Goal: Information Seeking & Learning: Learn about a topic

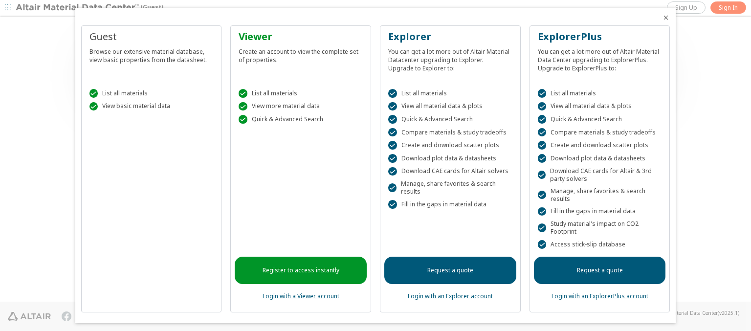
click at [662, 18] on icon "Close" at bounding box center [666, 18] width 8 height 8
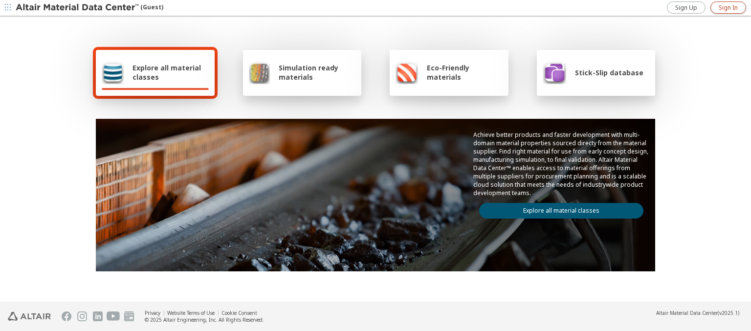
click at [728, 7] on span "Sign In" at bounding box center [728, 8] width 19 height 8
click at [78, 8] on img at bounding box center [78, 8] width 125 height 10
click at [167, 72] on span "Explore all material classes" at bounding box center [170, 72] width 76 height 19
click at [557, 208] on link "Explore all material classes" at bounding box center [561, 211] width 164 height 16
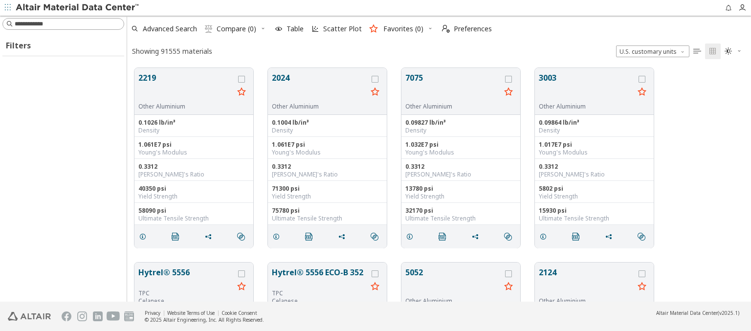
scroll to position [234, 616]
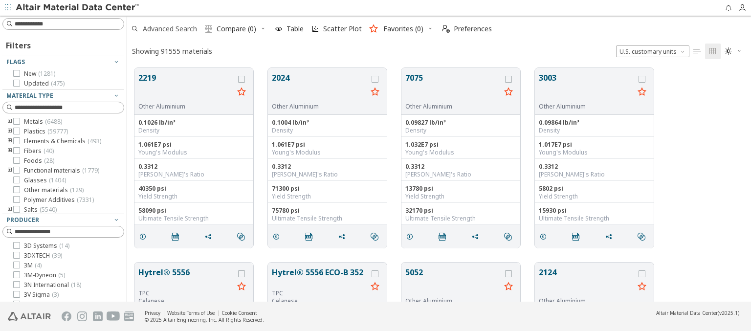
click at [170, 29] on span "Advanced Search" at bounding box center [170, 28] width 54 height 7
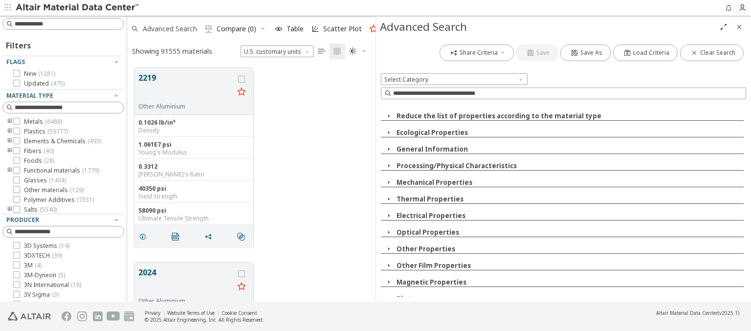
scroll to position [234, 241]
click at [430, 149] on button "General Information" at bounding box center [431, 149] width 71 height 9
click at [438, 182] on button "Chemical Composition" at bounding box center [439, 182] width 77 height 9
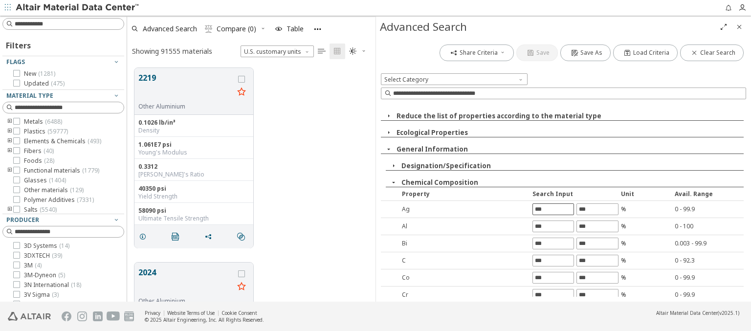
click at [550, 209] on input "text" at bounding box center [553, 209] width 41 height 11
type input "*"
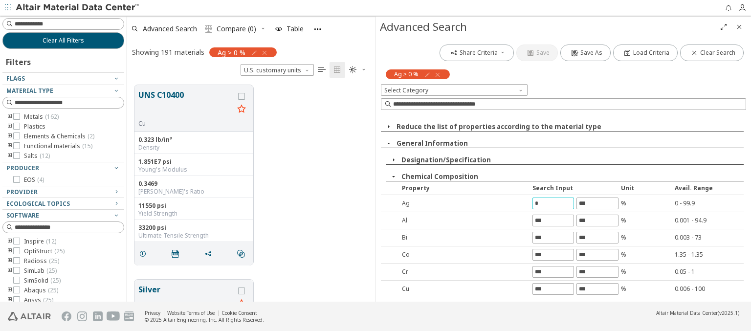
scroll to position [217, 241]
click at [593, 203] on input "text" at bounding box center [597, 203] width 41 height 11
type input "****"
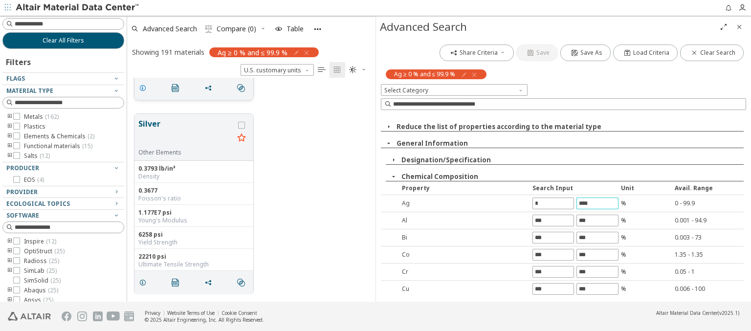
click at [144, 87] on icon "grid" at bounding box center [143, 88] width 8 height 8
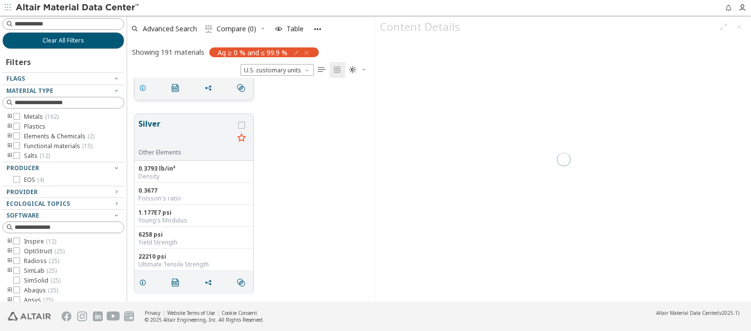
scroll to position [167, 0]
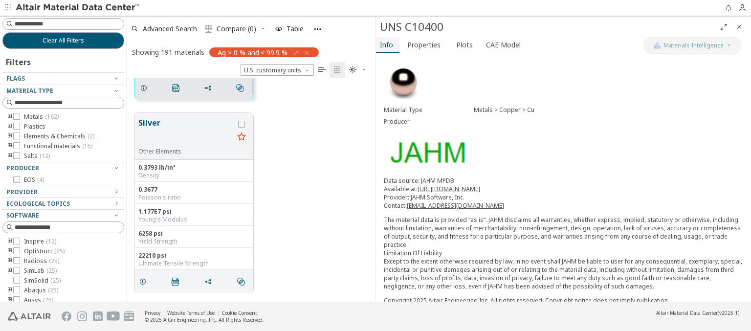
click at [387, 44] on span "Info" at bounding box center [386, 45] width 13 height 16
click at [170, 28] on span "Advanced Search" at bounding box center [170, 28] width 54 height 7
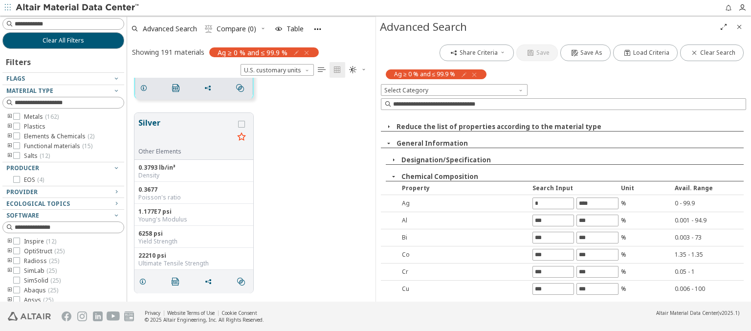
click at [474, 74] on icon "button" at bounding box center [474, 75] width 8 height 8
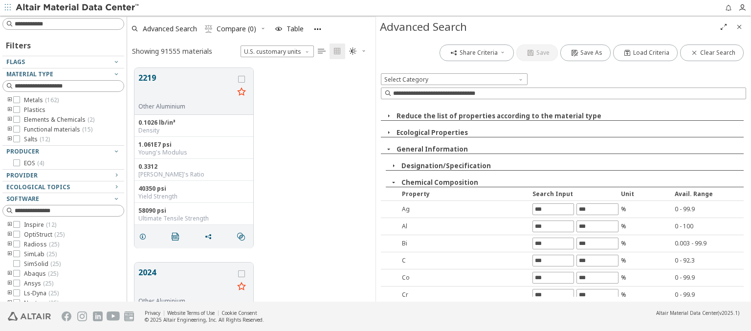
scroll to position [234, 241]
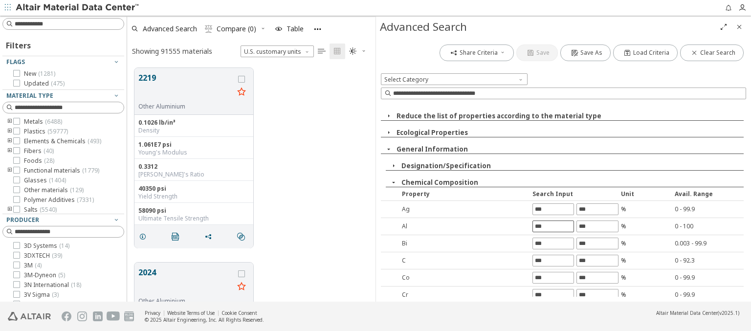
click at [550, 226] on input "text" at bounding box center [553, 226] width 41 height 11
type input "*"
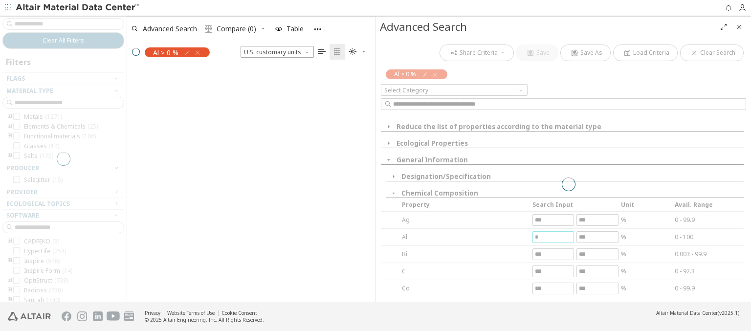
scroll to position [217, 241]
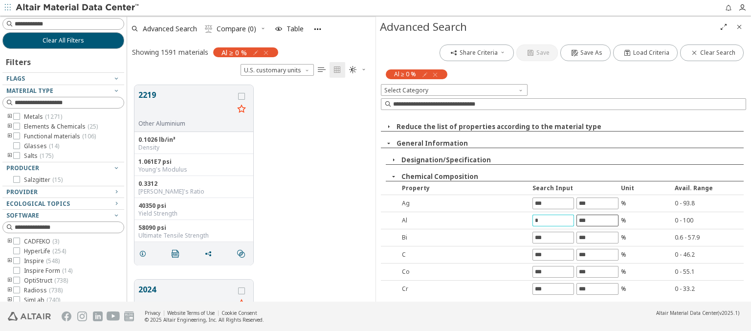
click at [593, 220] on input "text" at bounding box center [597, 220] width 41 height 11
type input "***"
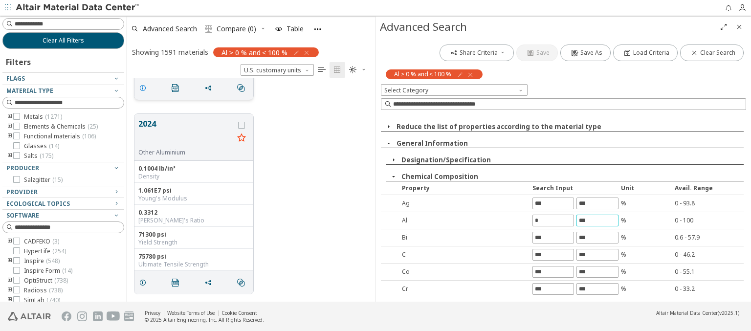
click at [144, 87] on icon "grid" at bounding box center [143, 88] width 8 height 8
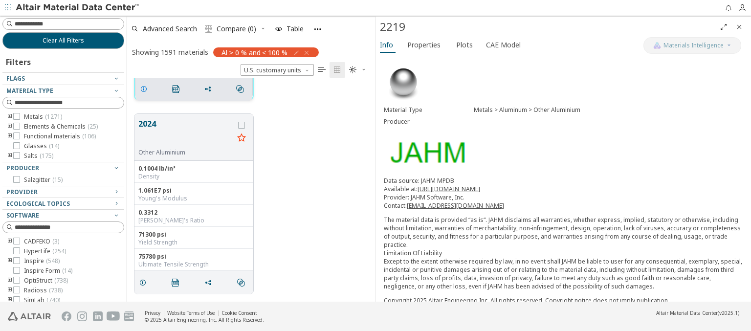
scroll to position [167, 0]
click at [387, 44] on span "Info" at bounding box center [386, 45] width 13 height 16
click at [170, 28] on span "Advanced Search" at bounding box center [170, 28] width 54 height 7
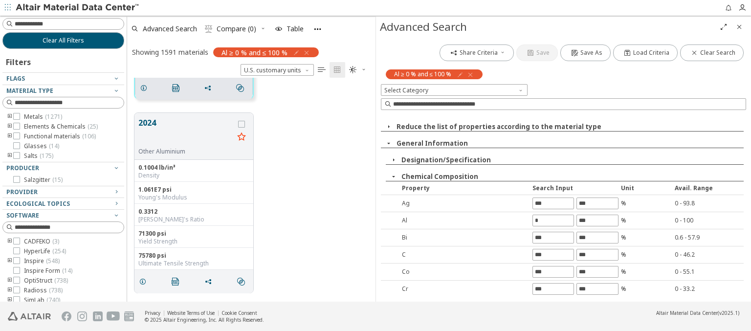
click at [470, 74] on icon "button" at bounding box center [470, 75] width 8 height 8
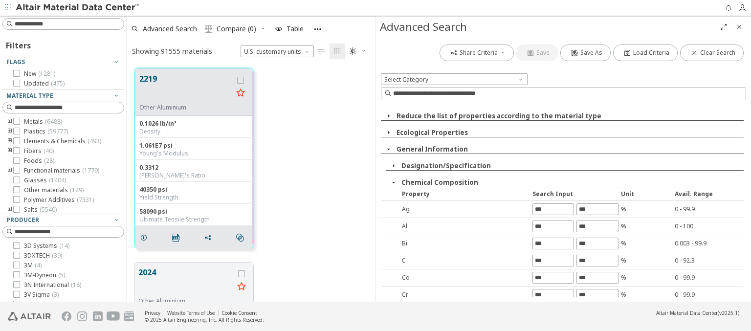
scroll to position [234, 241]
click at [550, 243] on input "text" at bounding box center [553, 243] width 41 height 11
type input "*****"
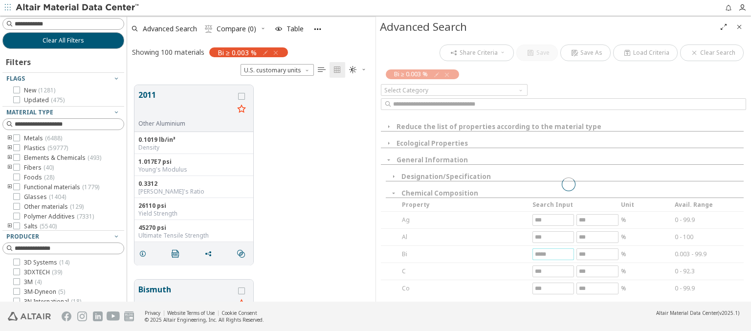
scroll to position [217, 241]
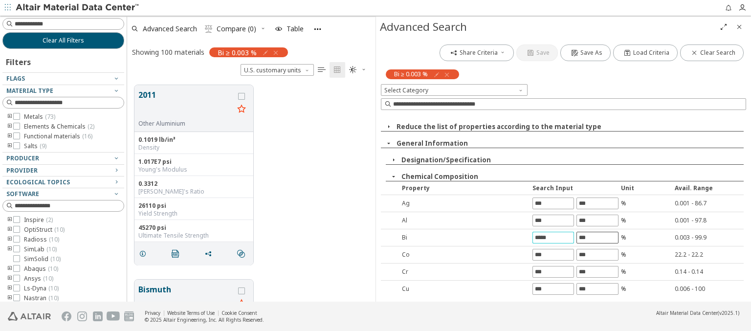
click at [593, 237] on input "text" at bounding box center [597, 237] width 41 height 11
type input "****"
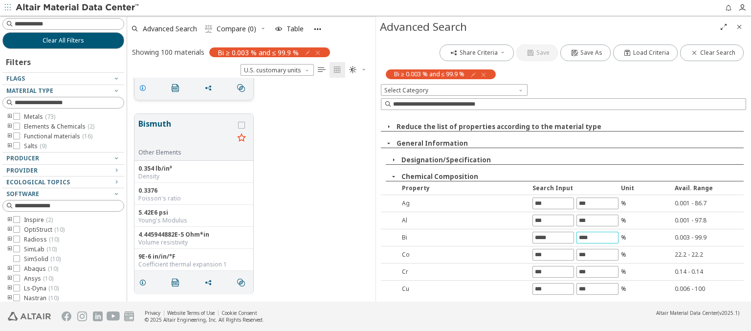
click at [144, 87] on icon "grid" at bounding box center [143, 88] width 8 height 8
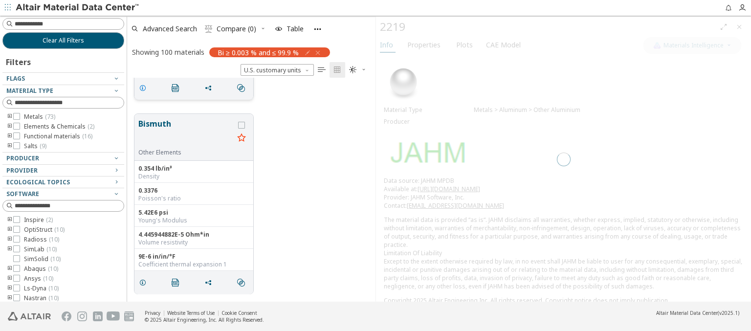
scroll to position [167, 0]
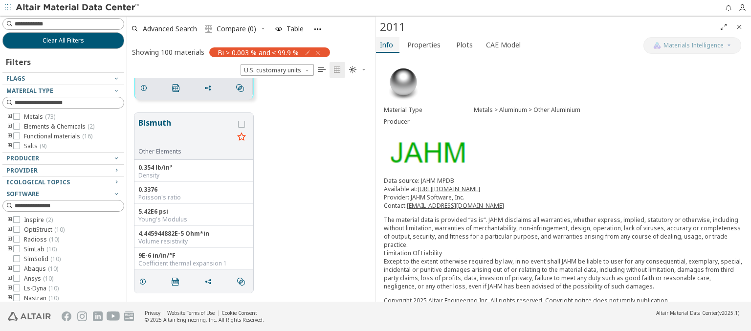
click at [387, 44] on span "Info" at bounding box center [386, 45] width 13 height 16
click at [170, 28] on span "Advanced Search" at bounding box center [170, 28] width 54 height 7
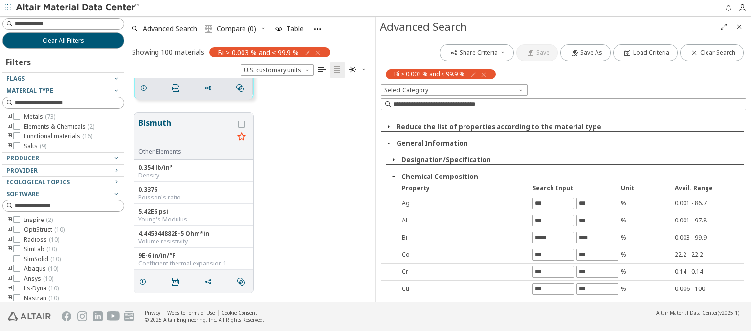
click at [484, 74] on icon "button" at bounding box center [484, 75] width 8 height 8
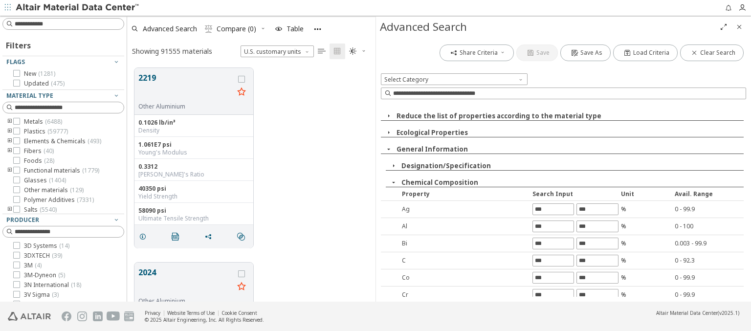
scroll to position [234, 241]
click at [550, 260] on input "text" at bounding box center [553, 260] width 41 height 11
type input "*"
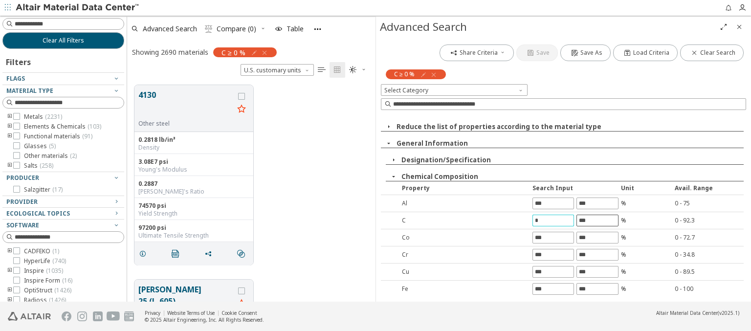
click at [593, 220] on input "text" at bounding box center [597, 220] width 41 height 11
type input "****"
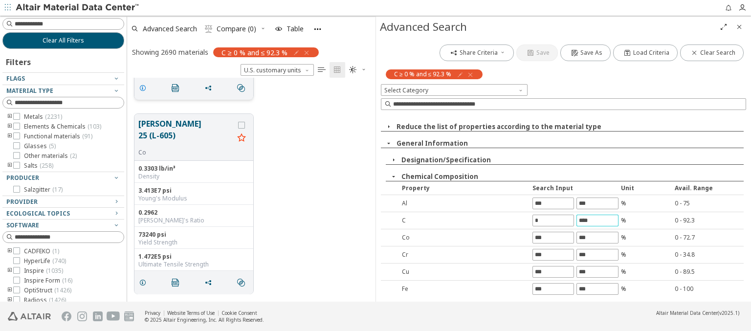
click at [144, 87] on icon "grid" at bounding box center [143, 88] width 8 height 8
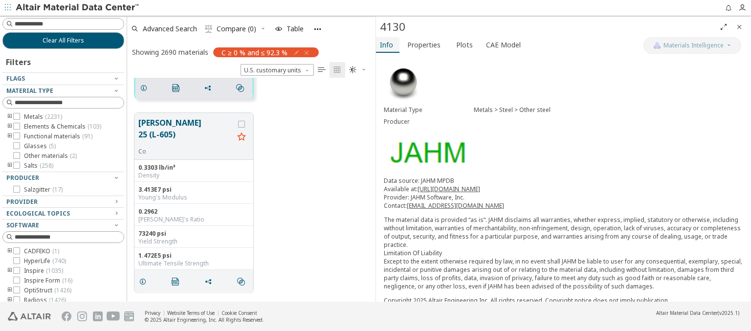
click at [387, 44] on span "Info" at bounding box center [386, 45] width 13 height 16
click at [170, 28] on span "Advanced Search" at bounding box center [170, 28] width 54 height 7
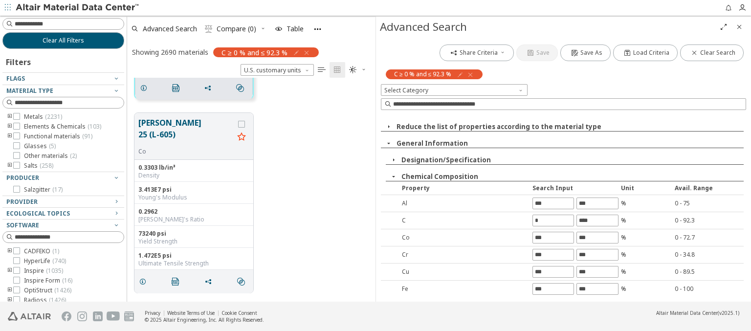
click at [470, 74] on icon "button" at bounding box center [470, 75] width 8 height 8
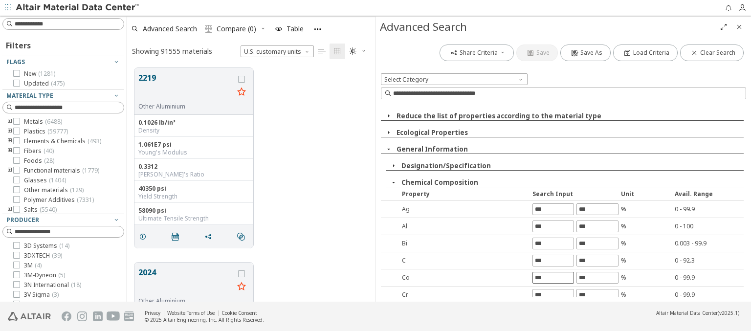
click at [550, 277] on input "text" at bounding box center [553, 277] width 41 height 11
type input "*"
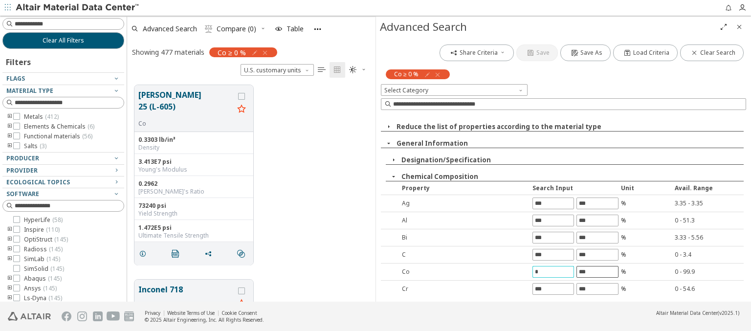
click at [593, 271] on input "text" at bounding box center [597, 271] width 41 height 11
type input "****"
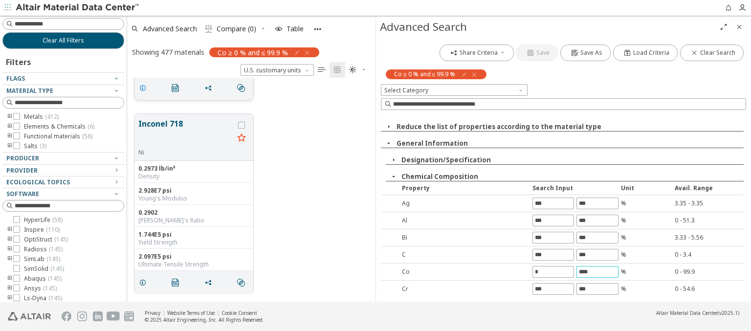
click at [144, 87] on icon "grid" at bounding box center [143, 88] width 8 height 8
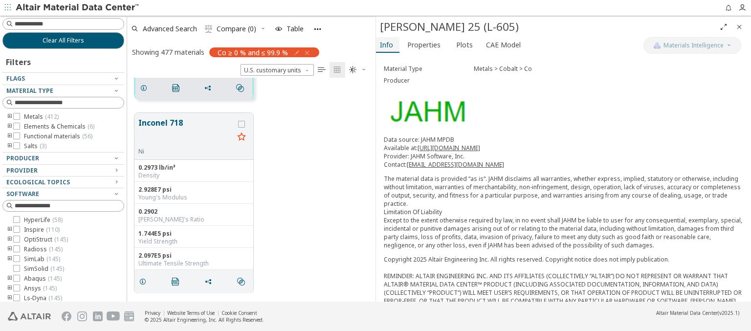
click at [387, 44] on span "Info" at bounding box center [386, 45] width 13 height 16
click at [170, 28] on span "Advanced Search" at bounding box center [170, 28] width 54 height 7
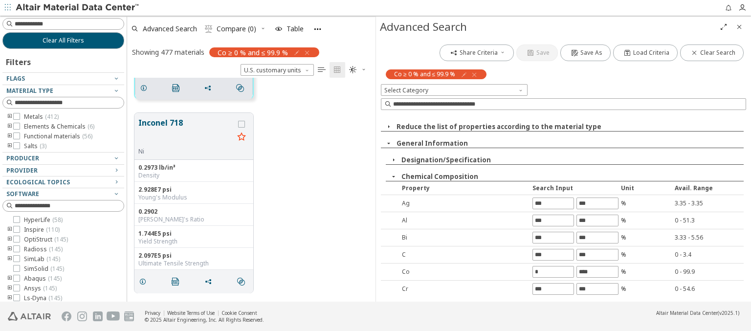
click at [474, 74] on icon "button" at bounding box center [474, 75] width 8 height 8
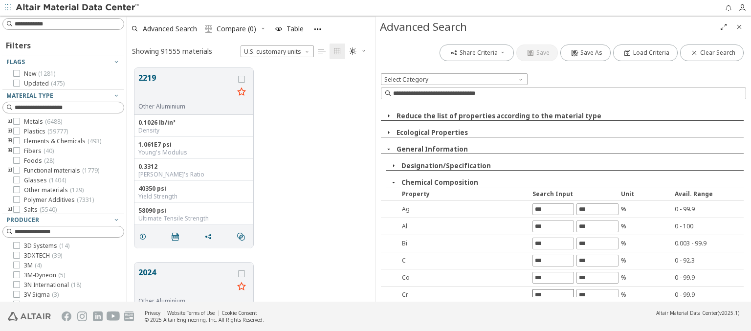
click at [550, 291] on input "text" at bounding box center [553, 294] width 41 height 11
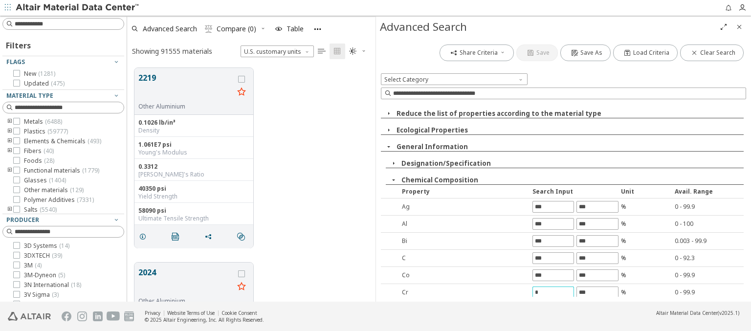
type input "*"
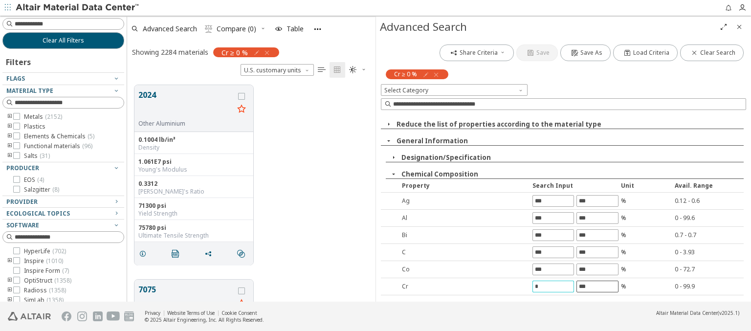
click at [593, 286] on input "text" at bounding box center [597, 286] width 41 height 11
type input "****"
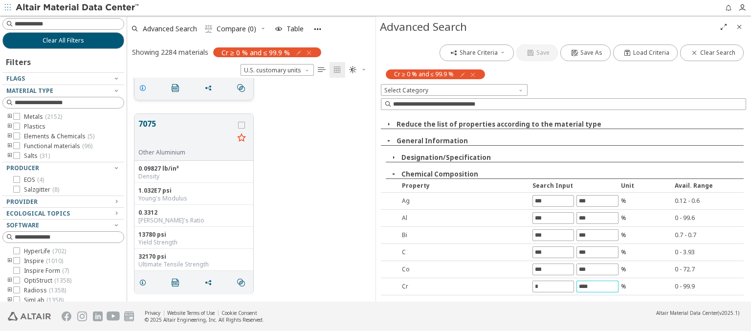
click at [144, 87] on icon "grid" at bounding box center [143, 88] width 8 height 8
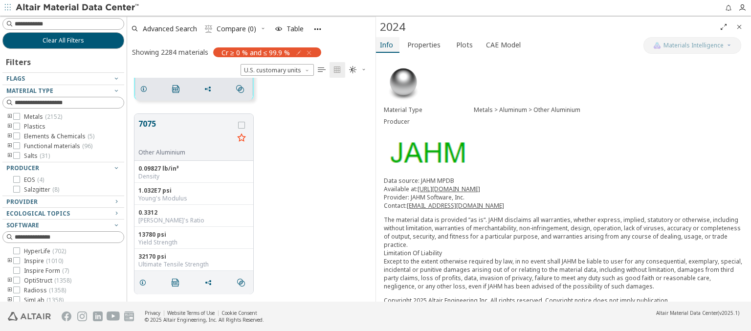
click at [387, 44] on span "Info" at bounding box center [386, 45] width 13 height 16
click at [170, 28] on span "Advanced Search" at bounding box center [170, 28] width 54 height 7
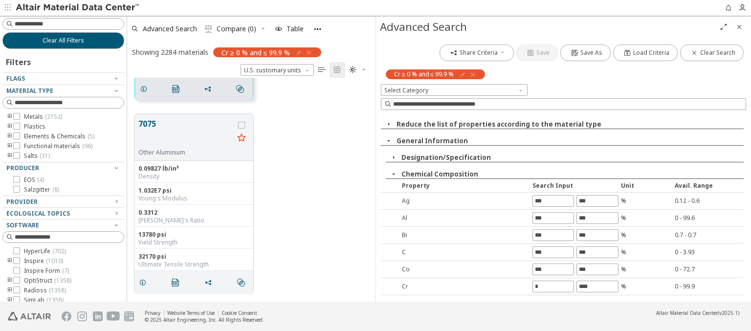
click at [473, 74] on icon "button" at bounding box center [473, 75] width 8 height 8
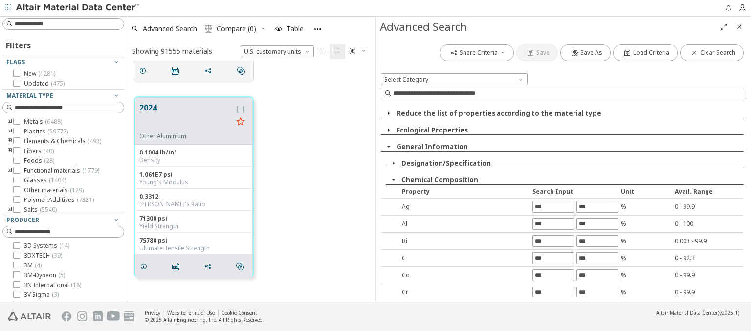
click at [550, 304] on input "text" at bounding box center [553, 309] width 41 height 11
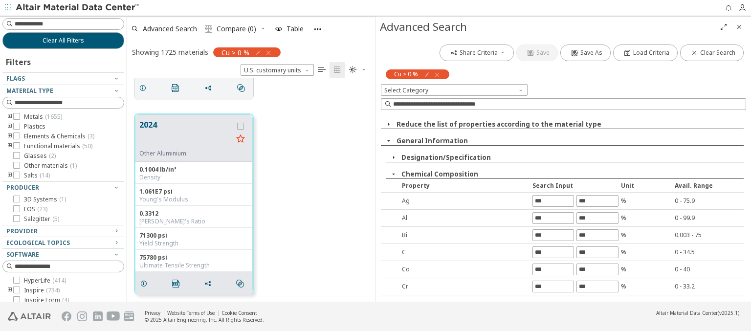
click at [593, 298] on input "text" at bounding box center [597, 303] width 41 height 11
click at [144, 87] on icon "grid" at bounding box center [143, 88] width 8 height 8
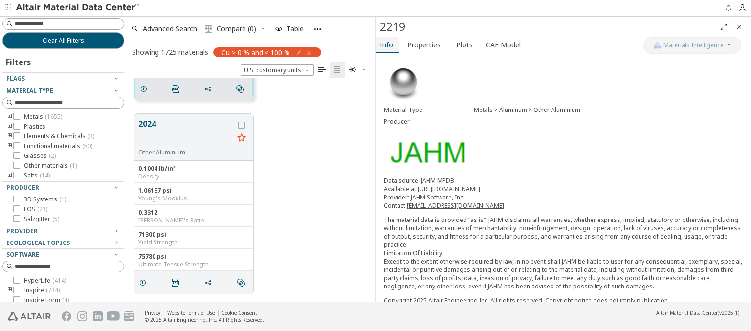
click at [387, 44] on span "Info" at bounding box center [386, 45] width 13 height 16
click at [170, 28] on span "Advanced Search" at bounding box center [170, 28] width 54 height 7
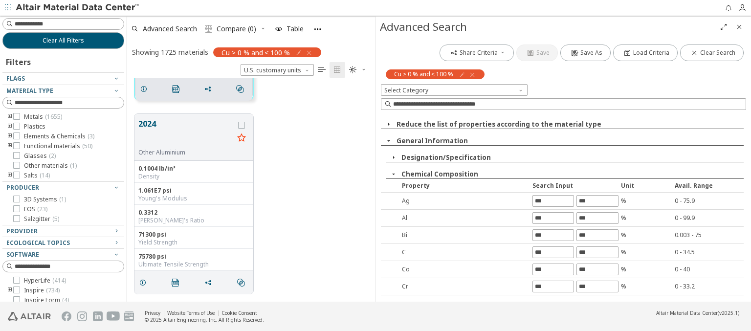
click at [472, 74] on icon "button" at bounding box center [472, 75] width 8 height 8
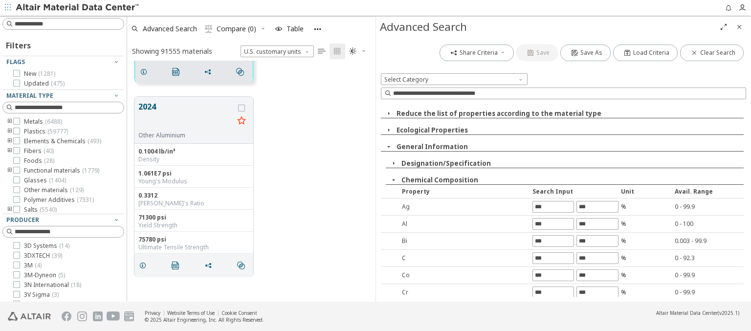
click at [550, 321] on input "text" at bounding box center [553, 326] width 41 height 11
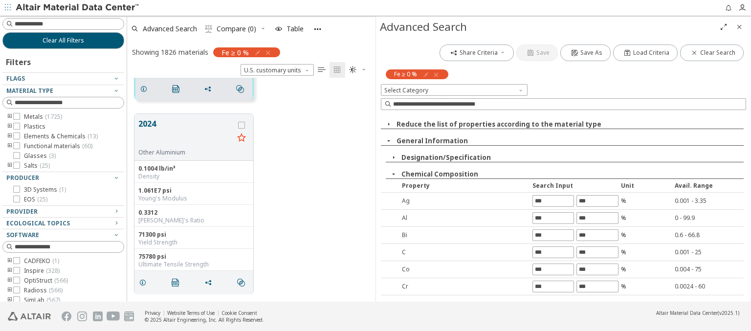
click at [593, 315] on input "text" at bounding box center [597, 320] width 41 height 11
click at [145, 87] on icon "grid" at bounding box center [144, 89] width 8 height 8
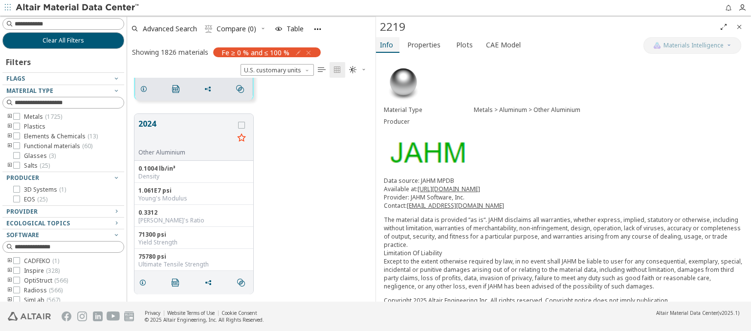
click at [387, 44] on span "Info" at bounding box center [386, 45] width 13 height 16
click at [170, 28] on span "Advanced Search" at bounding box center [170, 28] width 54 height 7
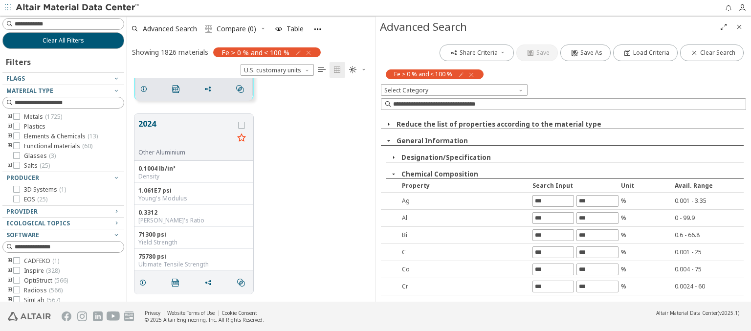
click at [471, 74] on icon "button" at bounding box center [471, 75] width 8 height 8
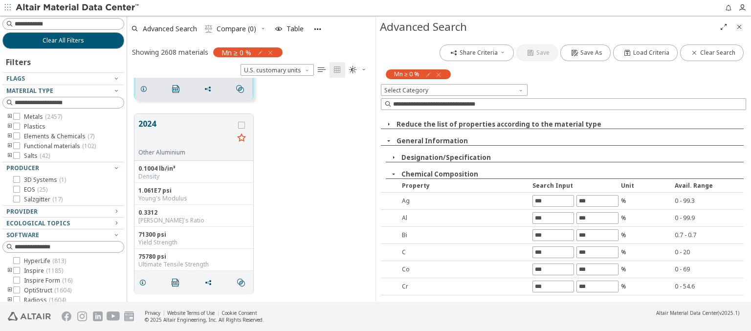
click at [145, 87] on icon "grid" at bounding box center [144, 89] width 8 height 8
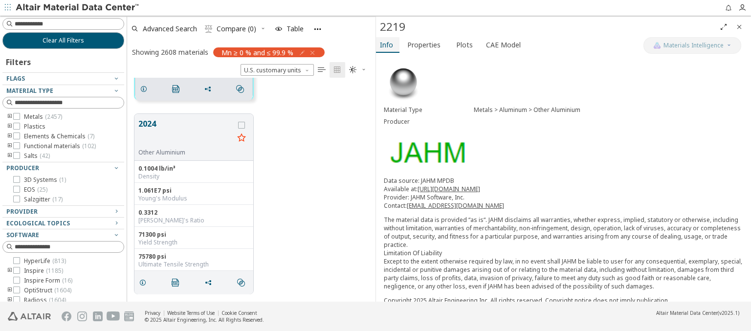
click at [387, 44] on span "Info" at bounding box center [386, 45] width 13 height 16
click at [170, 28] on span "Advanced Search" at bounding box center [170, 28] width 54 height 7
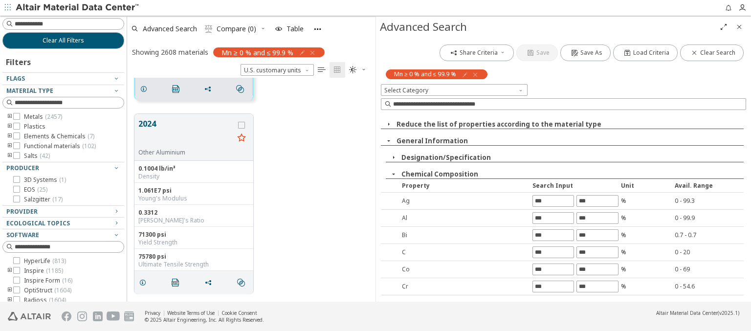
click at [476, 74] on icon "button" at bounding box center [475, 75] width 8 height 8
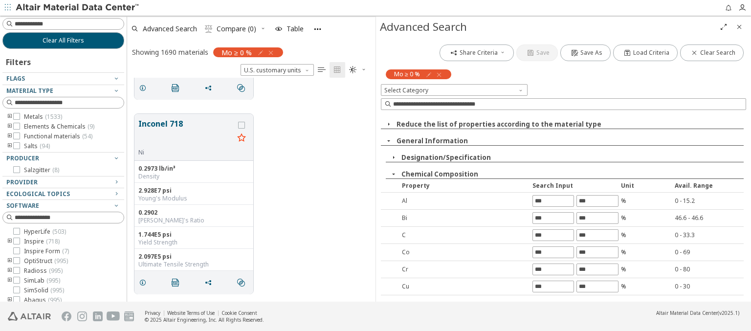
click at [144, 87] on icon "grid" at bounding box center [143, 88] width 8 height 8
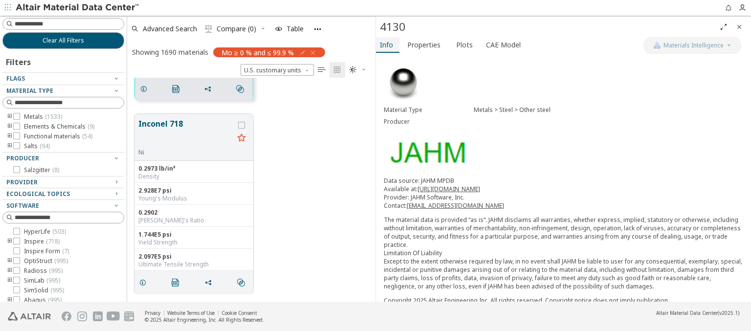
click at [387, 44] on span "Info" at bounding box center [386, 45] width 13 height 16
click at [170, 28] on span "Advanced Search" at bounding box center [170, 28] width 54 height 7
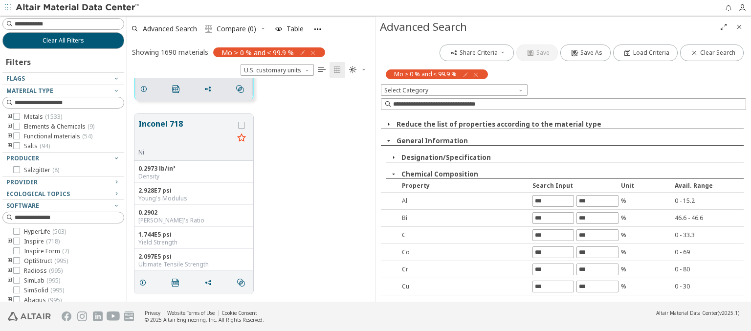
click at [476, 74] on icon "button" at bounding box center [476, 75] width 8 height 8
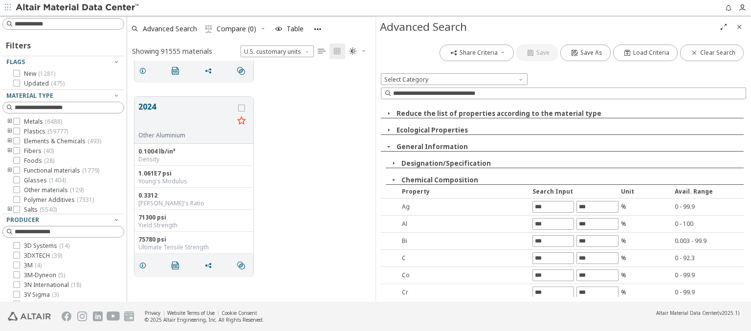
type input "*"
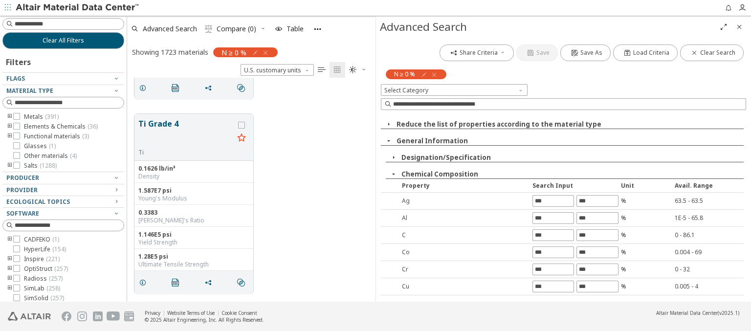
type input "****"
click at [144, 87] on icon "grid" at bounding box center [143, 88] width 8 height 8
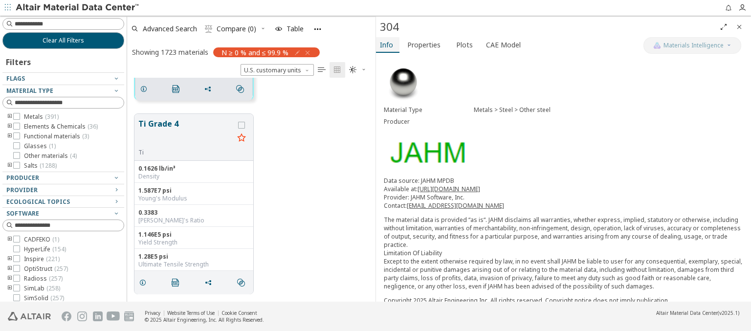
click at [387, 44] on span "Info" at bounding box center [386, 45] width 13 height 16
click at [170, 28] on span "Advanced Search" at bounding box center [170, 28] width 54 height 7
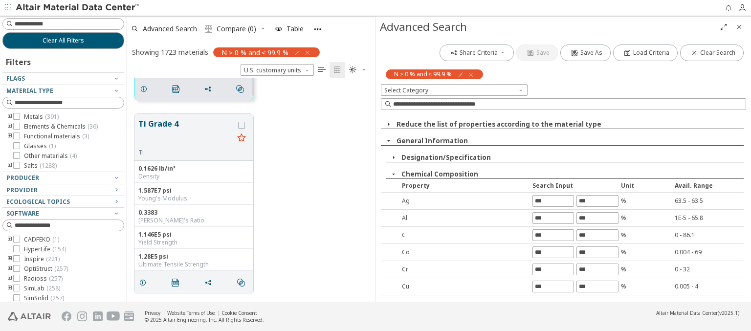
click at [471, 74] on icon "button" at bounding box center [471, 75] width 8 height 8
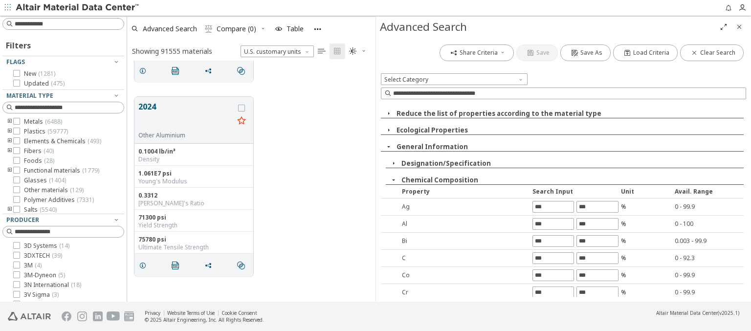
type input "*"
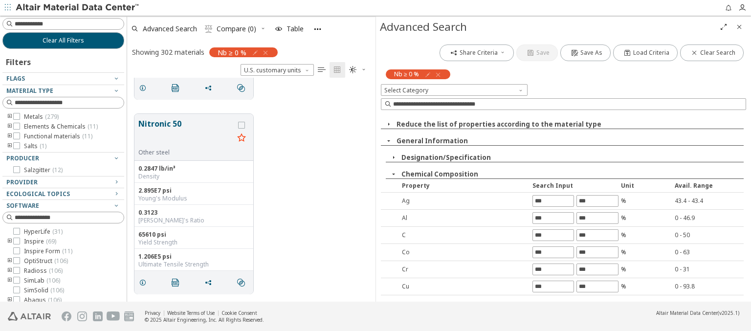
type input "****"
click at [144, 87] on icon "grid" at bounding box center [143, 88] width 8 height 8
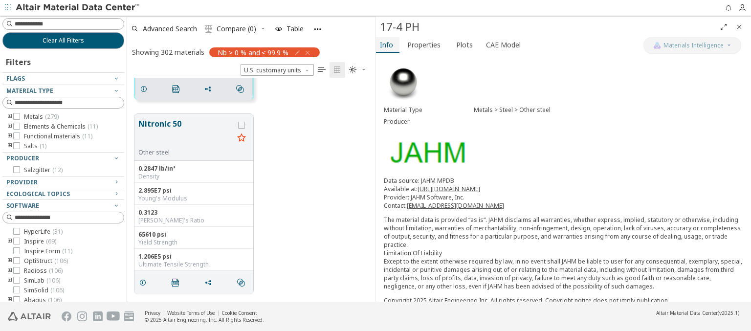
click at [387, 44] on span "Info" at bounding box center [386, 45] width 13 height 16
click at [170, 28] on span "Advanced Search" at bounding box center [170, 28] width 54 height 7
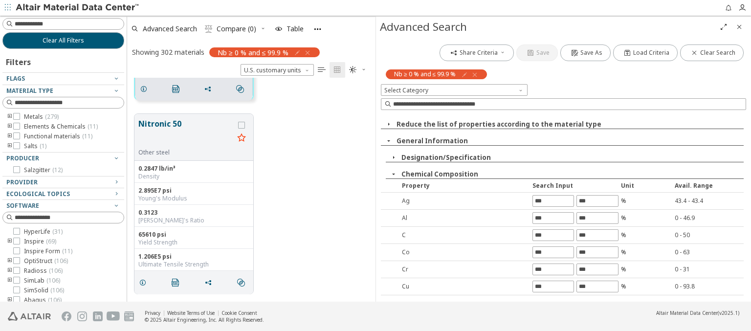
click at [475, 74] on icon "button" at bounding box center [475, 75] width 8 height 8
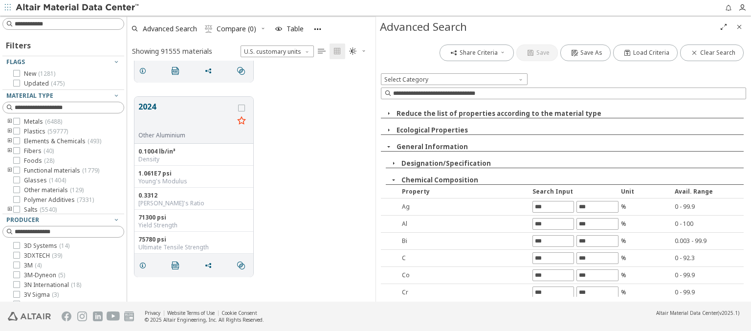
type input "*"
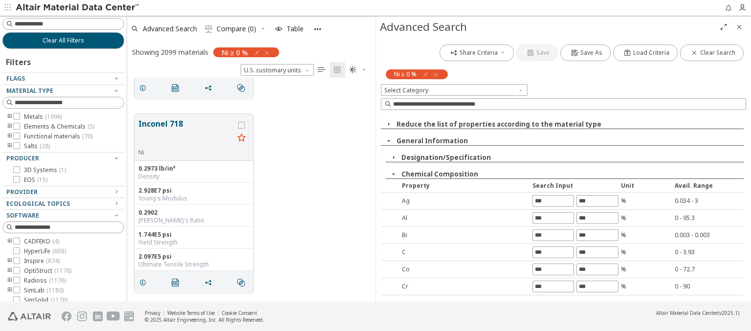
type input "***"
click at [144, 87] on icon "grid" at bounding box center [143, 88] width 8 height 8
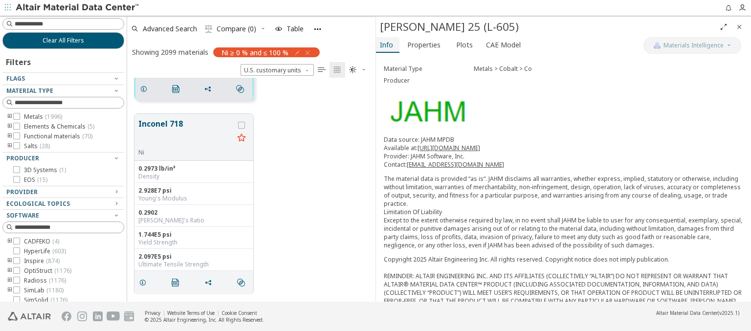
click at [387, 44] on span "Info" at bounding box center [386, 45] width 13 height 16
click at [170, 28] on span "Advanced Search" at bounding box center [170, 28] width 54 height 7
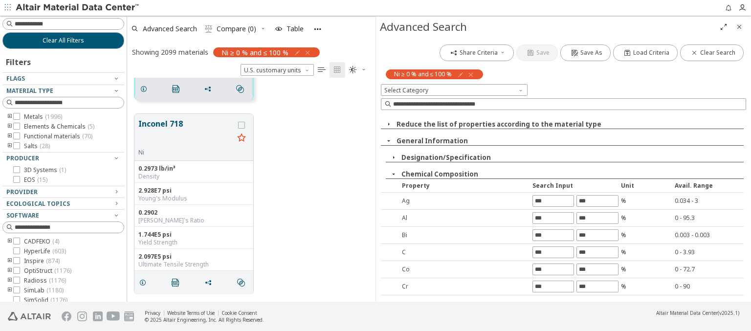
click at [471, 74] on icon "button" at bounding box center [471, 75] width 8 height 8
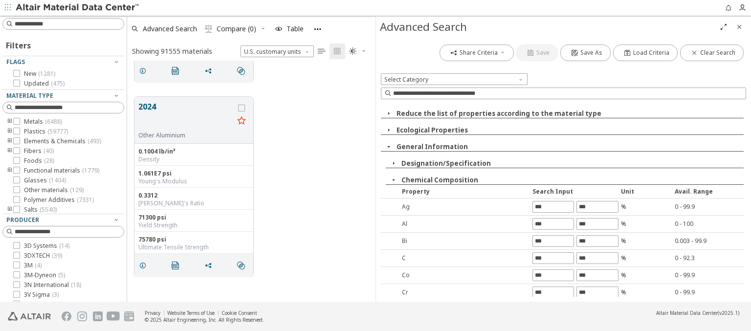
type input "*"
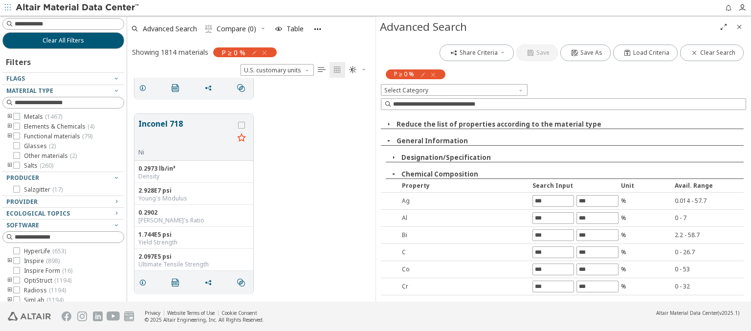
type input "****"
click at [144, 87] on icon "grid" at bounding box center [143, 88] width 8 height 8
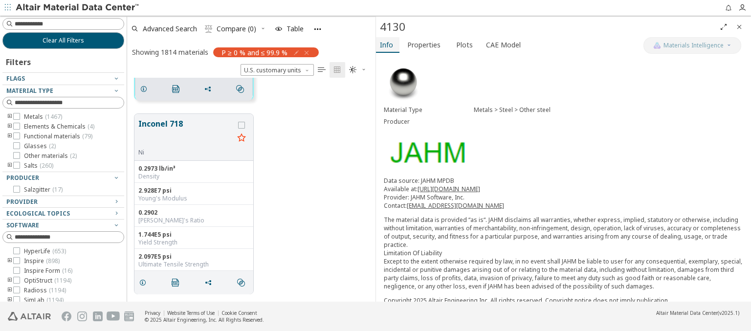
click at [387, 44] on span "Info" at bounding box center [386, 45] width 13 height 16
click at [170, 28] on span "Advanced Search" at bounding box center [170, 28] width 54 height 7
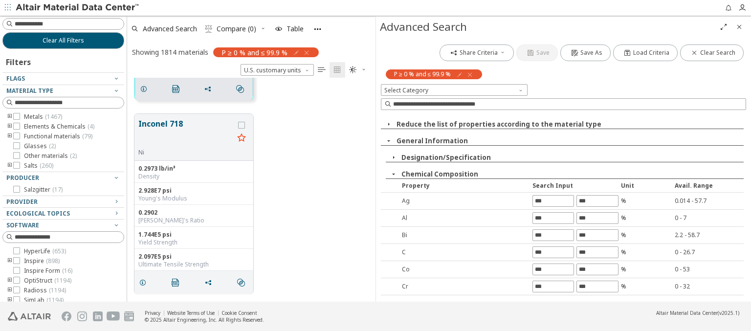
click at [470, 74] on icon "button" at bounding box center [470, 75] width 8 height 8
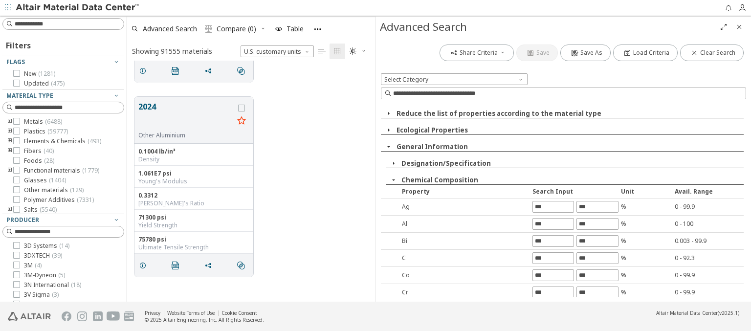
type input "*"
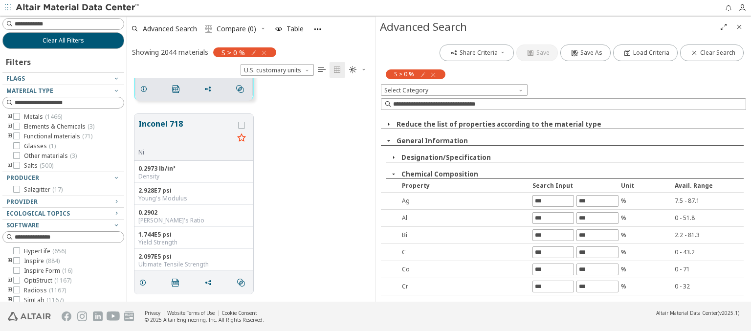
type input "****"
click at [145, 87] on icon "grid" at bounding box center [144, 89] width 8 height 8
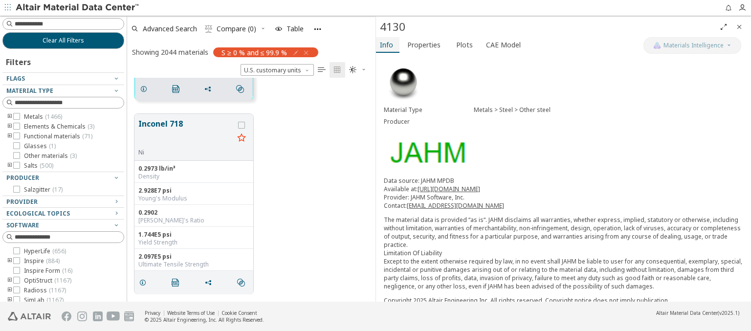
click at [387, 44] on span "Info" at bounding box center [386, 45] width 13 height 16
click at [170, 28] on span "Advanced Search" at bounding box center [170, 28] width 54 height 7
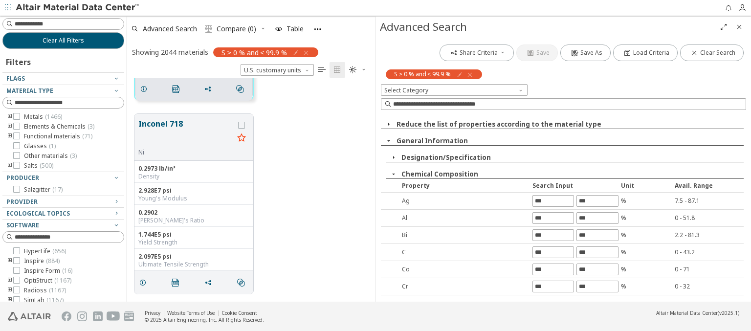
click at [470, 74] on icon "button" at bounding box center [470, 75] width 8 height 8
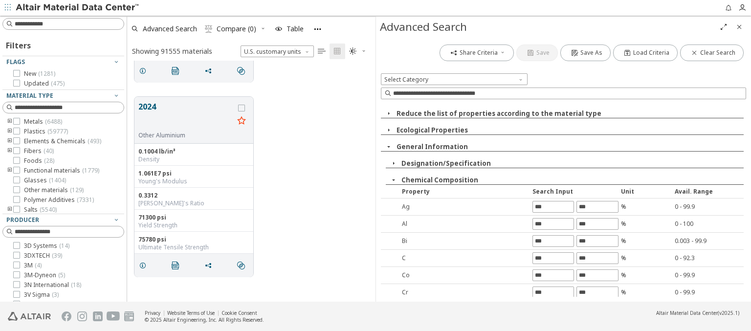
type input "*"
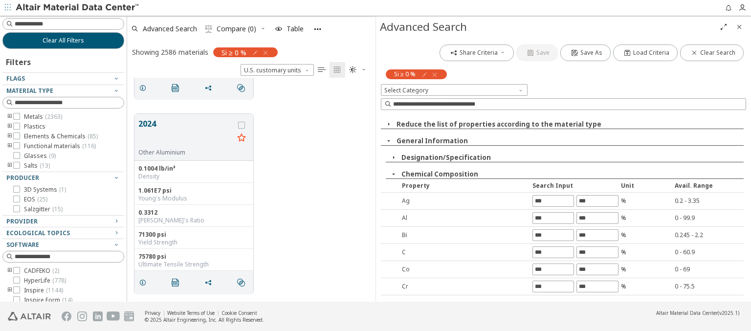
type input "****"
click at [144, 87] on icon "grid" at bounding box center [143, 88] width 8 height 8
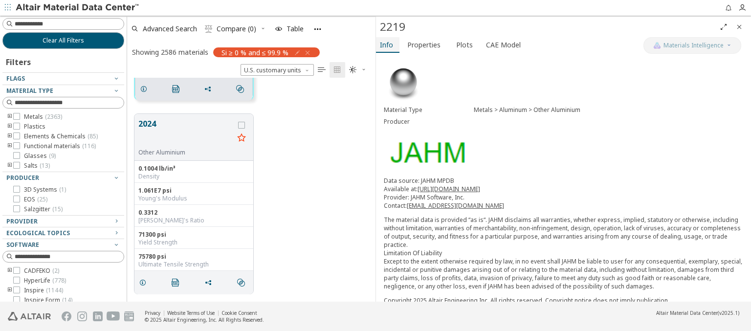
click at [387, 44] on span "Info" at bounding box center [386, 45] width 13 height 16
click at [170, 28] on span "Advanced Search" at bounding box center [170, 28] width 54 height 7
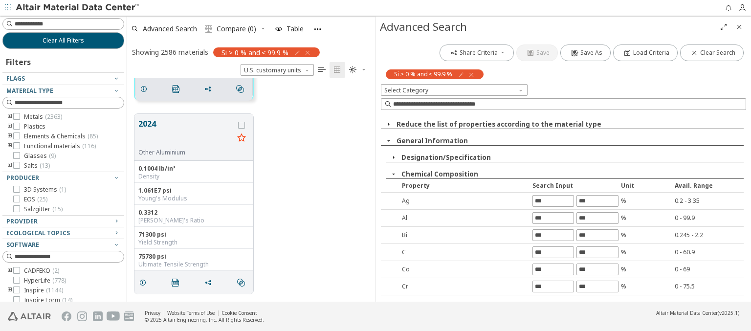
click at [471, 74] on icon "button" at bounding box center [471, 75] width 8 height 8
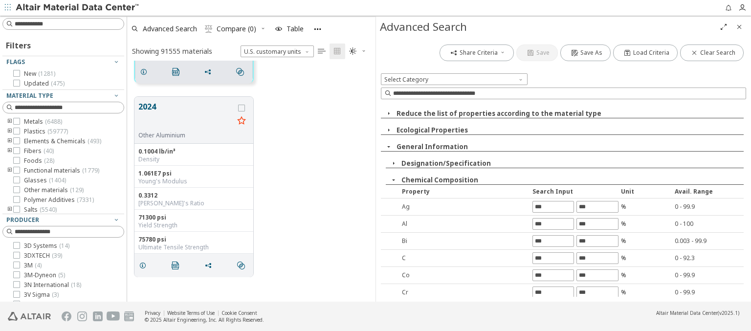
type input "*"
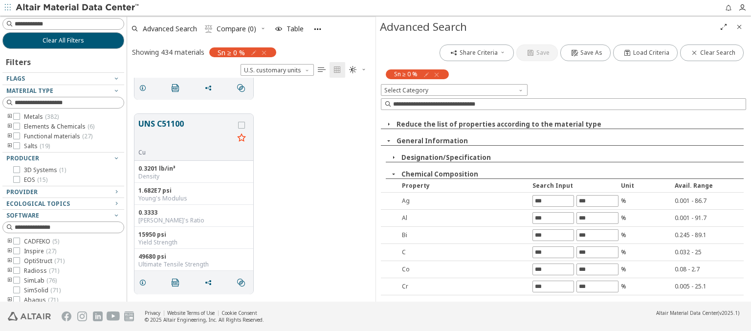
type input "****"
click at [144, 87] on icon "grid" at bounding box center [143, 88] width 8 height 8
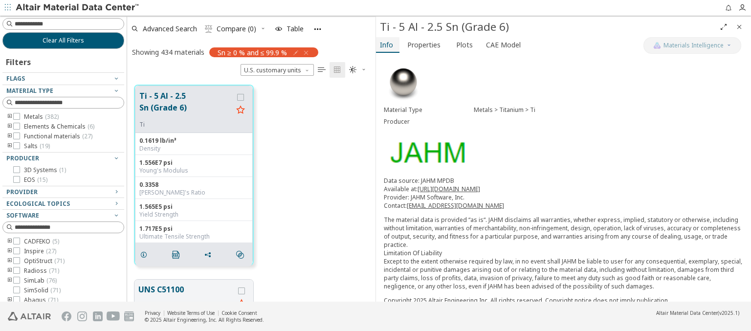
click at [387, 44] on span "Info" at bounding box center [386, 45] width 13 height 16
click at [170, 28] on span "Advanced Search" at bounding box center [170, 28] width 54 height 7
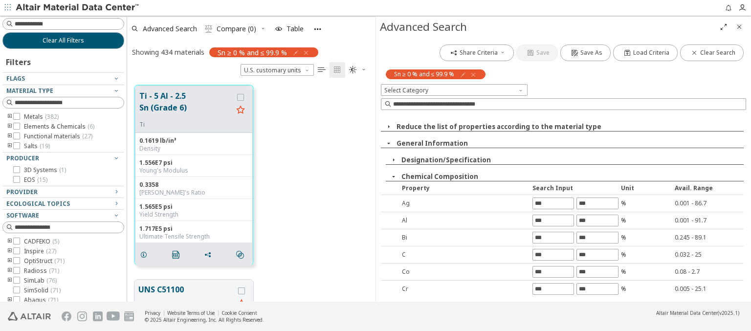
click at [474, 74] on icon "button" at bounding box center [473, 75] width 8 height 8
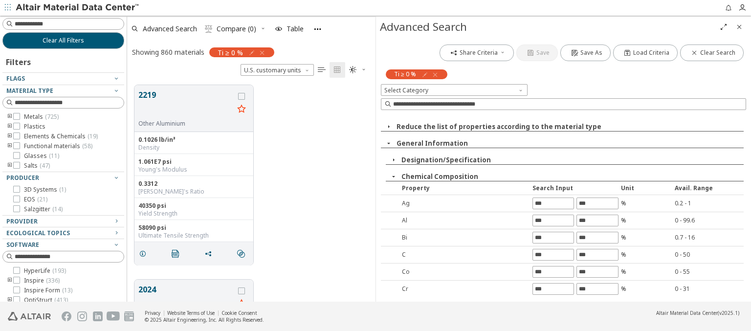
click at [144, 250] on icon "grid" at bounding box center [143, 254] width 8 height 8
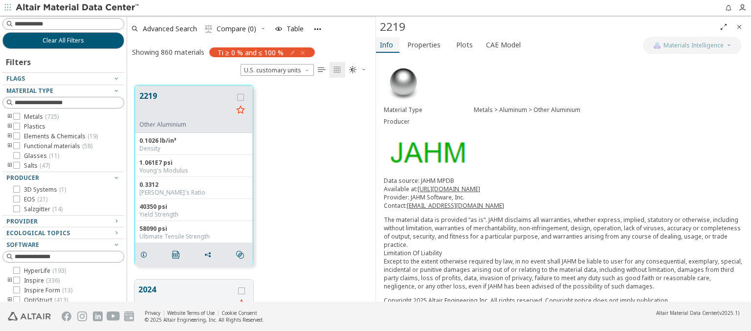
click at [387, 44] on span "Info" at bounding box center [386, 45] width 13 height 16
click at [170, 28] on span "Advanced Search" at bounding box center [170, 28] width 54 height 7
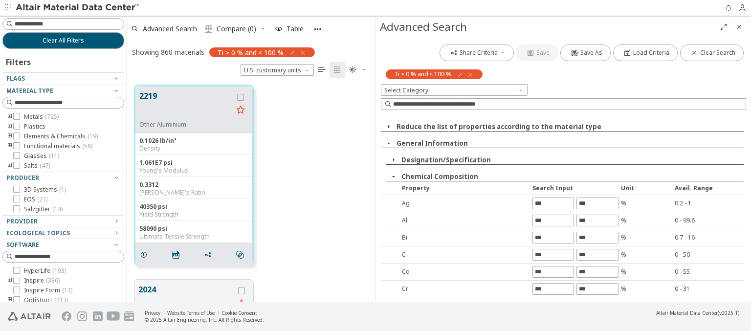
click at [470, 74] on icon "button" at bounding box center [470, 75] width 8 height 8
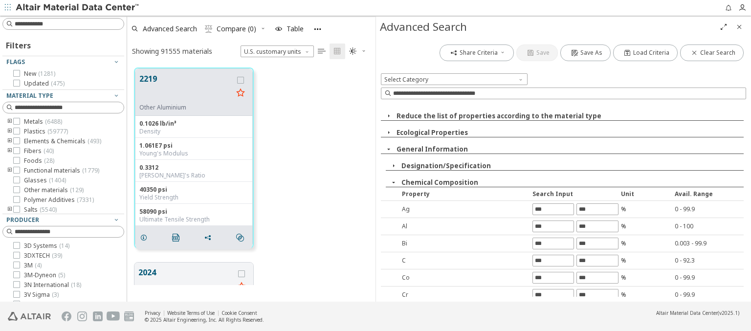
type input "*****"
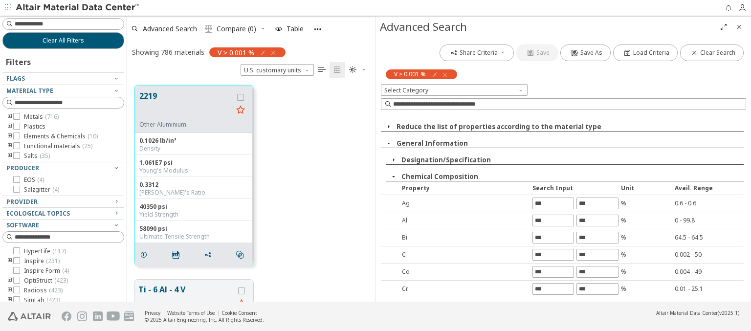
click at [145, 251] on icon "grid" at bounding box center [144, 255] width 8 height 8
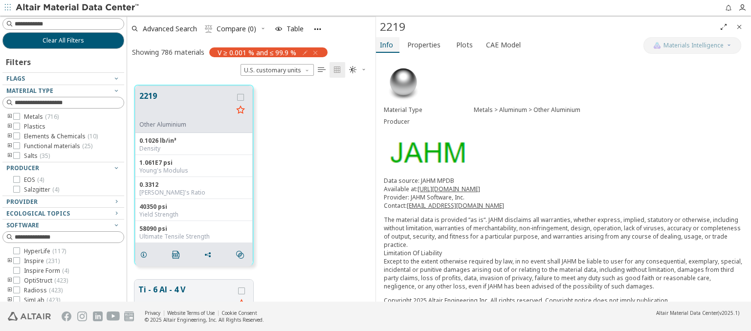
click at [387, 44] on span "Info" at bounding box center [386, 45] width 13 height 16
click at [170, 28] on span "Advanced Search" at bounding box center [170, 28] width 54 height 7
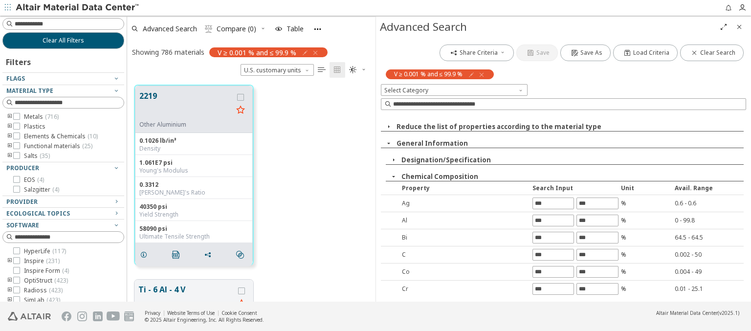
click at [482, 74] on icon "button" at bounding box center [482, 75] width 8 height 8
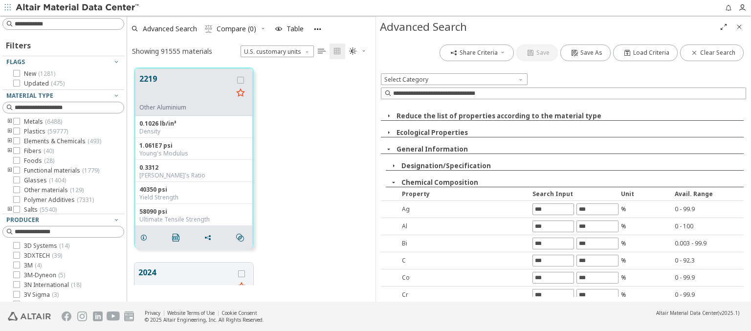
type input "*****"
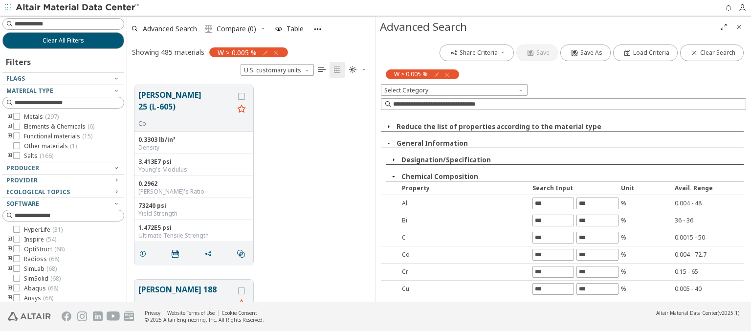
type input "*"
click at [144, 250] on icon "grid" at bounding box center [143, 254] width 8 height 8
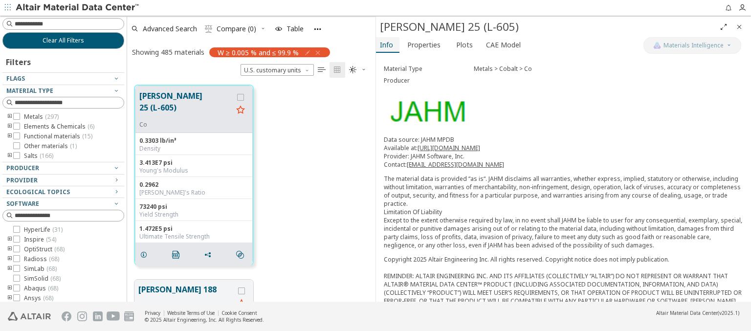
click at [387, 44] on span "Info" at bounding box center [386, 45] width 13 height 16
click at [170, 28] on span "Advanced Search" at bounding box center [170, 28] width 54 height 7
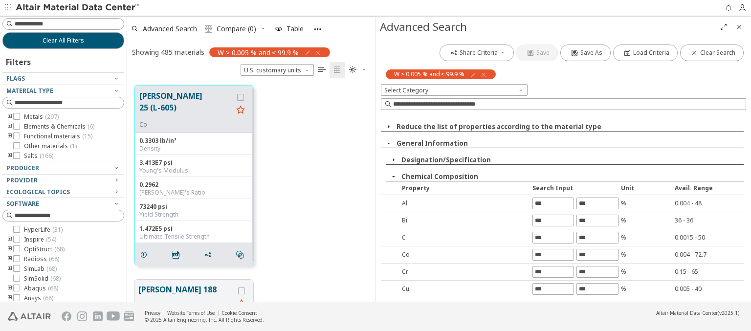
click at [484, 74] on icon "button" at bounding box center [484, 75] width 8 height 8
